Goal: Task Accomplishment & Management: Manage account settings

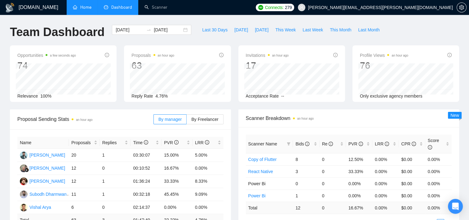
click at [84, 9] on link "Home" at bounding box center [82, 7] width 19 height 5
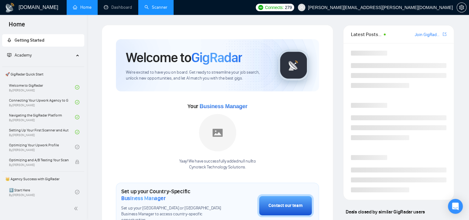
click at [154, 9] on link "Scanner" at bounding box center [156, 7] width 23 height 5
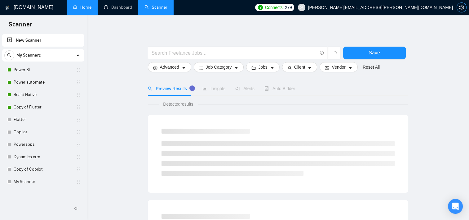
click at [461, 7] on icon "setting" at bounding box center [461, 7] width 5 height 5
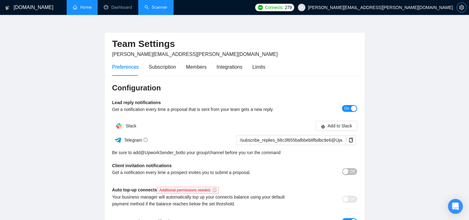
scroll to position [7, 0]
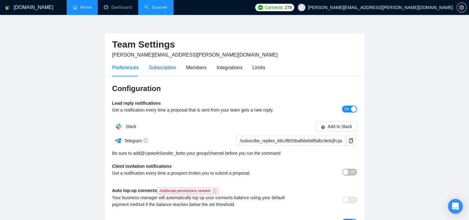
click at [160, 68] on div "Subscription" at bounding box center [162, 68] width 27 height 8
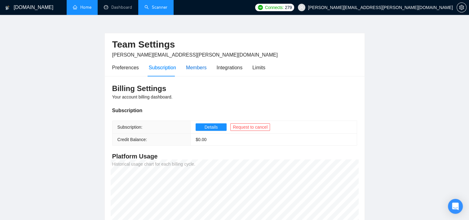
click at [186, 68] on div "Members" at bounding box center [196, 68] width 21 height 8
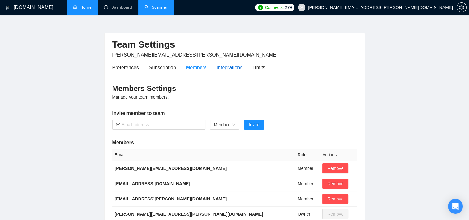
click at [217, 71] on div "Integrations" at bounding box center [230, 68] width 26 height 8
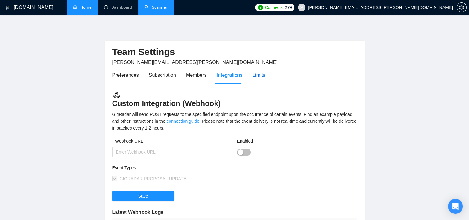
click at [255, 73] on div "Limits" at bounding box center [258, 75] width 13 height 8
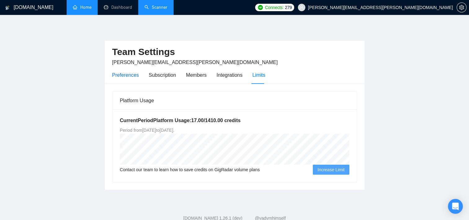
click at [127, 78] on div "Preferences" at bounding box center [125, 75] width 27 height 8
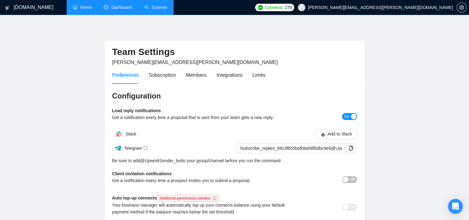
click at [121, 10] on link "Dashboard" at bounding box center [118, 7] width 28 height 5
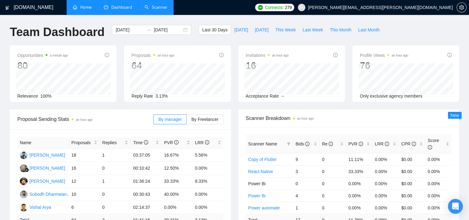
click at [155, 10] on link "Scanner" at bounding box center [156, 7] width 23 height 5
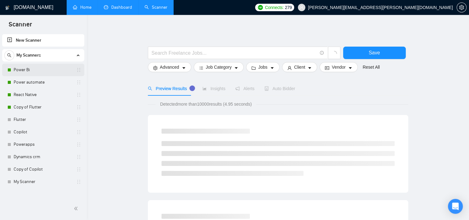
click at [30, 69] on link "Power Bi" at bounding box center [43, 70] width 59 height 12
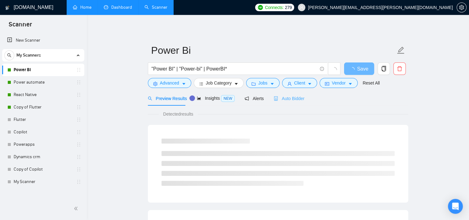
click at [289, 94] on div "Auto Bidder" at bounding box center [289, 98] width 31 height 15
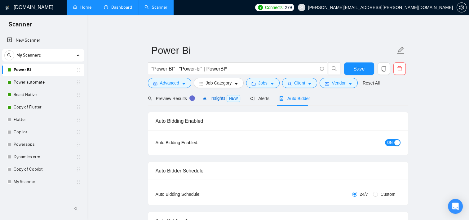
click at [209, 99] on span "Insights NEW" at bounding box center [222, 98] width 38 height 5
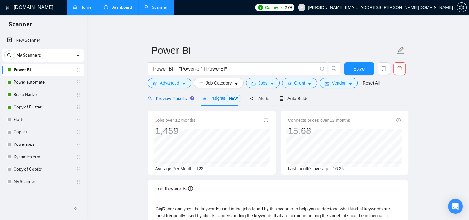
click at [178, 97] on span "Preview Results" at bounding box center [170, 98] width 45 height 5
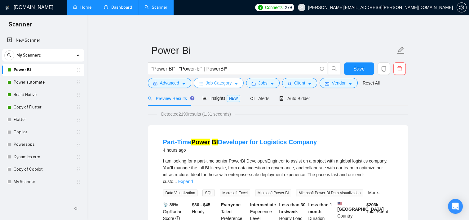
click at [238, 83] on button "Job Category" at bounding box center [219, 83] width 50 height 10
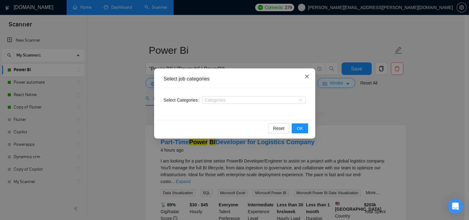
click at [305, 77] on icon "close" at bounding box center [307, 76] width 5 height 5
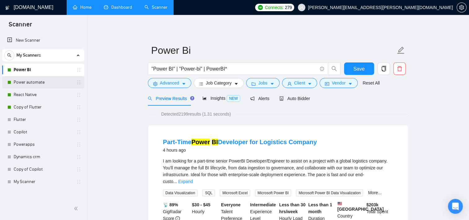
click at [38, 86] on link "Power automate" at bounding box center [43, 82] width 59 height 12
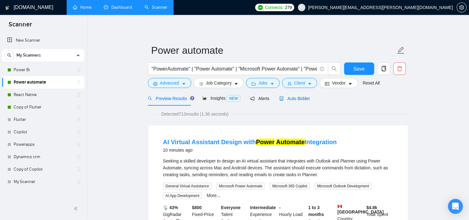
click at [296, 97] on span "Auto Bidder" at bounding box center [294, 98] width 31 height 5
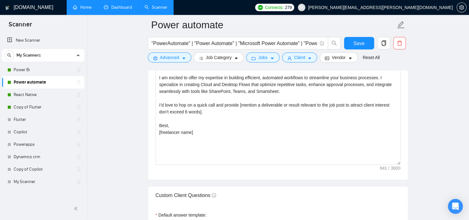
scroll to position [755, 0]
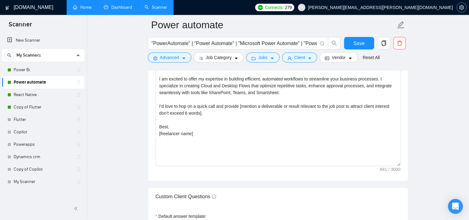
click at [461, 5] on icon "setting" at bounding box center [461, 7] width 5 height 5
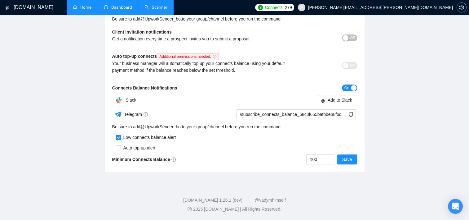
scroll to position [141, 0]
click at [321, 160] on input "100" at bounding box center [320, 158] width 27 height 9
type input "1"
type input "50"
click at [349, 159] on span "Save" at bounding box center [347, 159] width 10 height 7
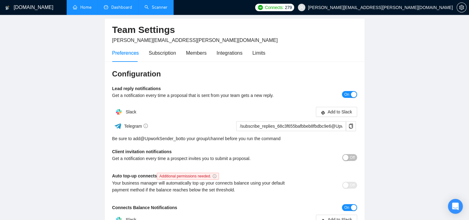
scroll to position [0, 0]
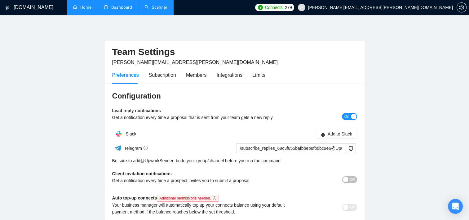
click at [80, 6] on link "Home" at bounding box center [82, 7] width 19 height 5
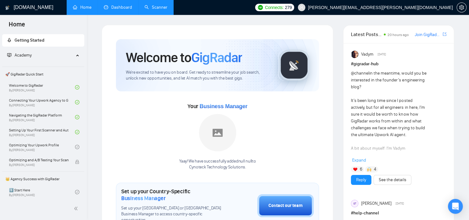
click at [118, 5] on link "Dashboard" at bounding box center [118, 7] width 28 height 5
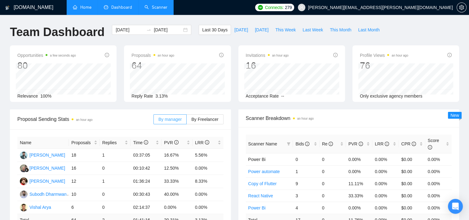
click at [174, 118] on span "By manager" at bounding box center [169, 119] width 23 height 5
click at [154, 121] on input "By manager" at bounding box center [154, 121] width 0 height 0
click at [44, 170] on div "[PERSON_NAME]" at bounding box center [47, 167] width 36 height 7
